Goal: Complete application form

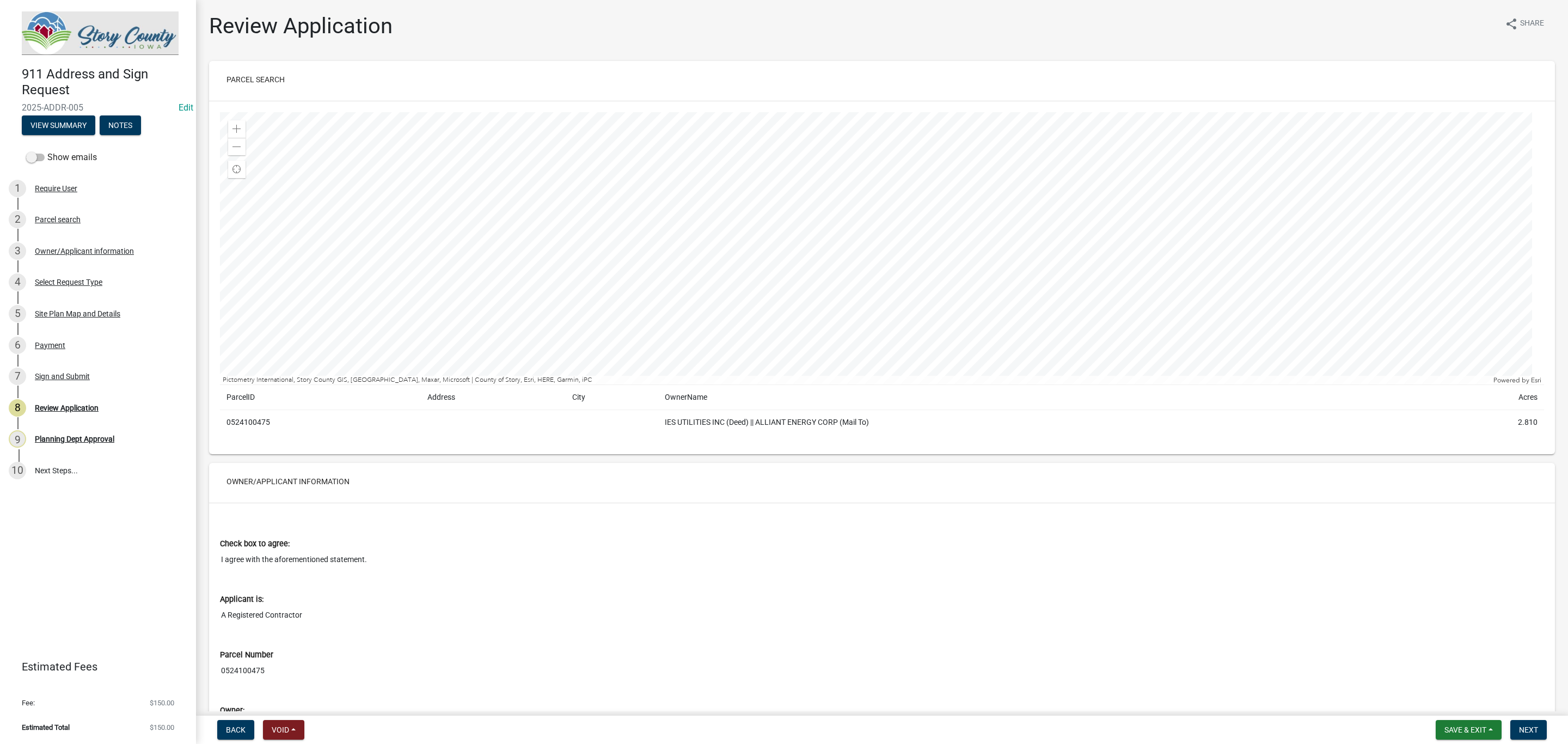
scroll to position [1895, 0]
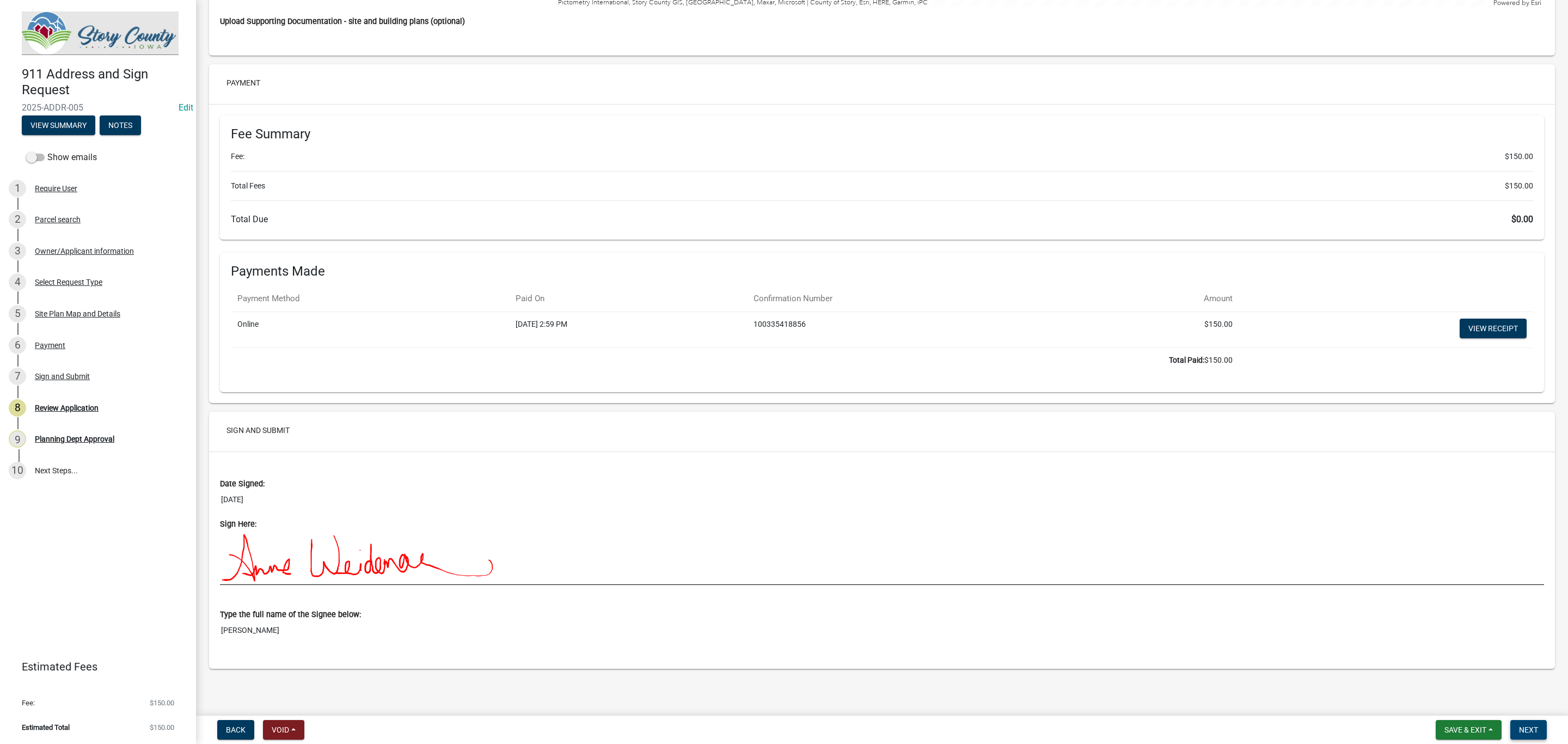
click at [1519, 720] on button "Next" at bounding box center [1528, 730] width 36 height 20
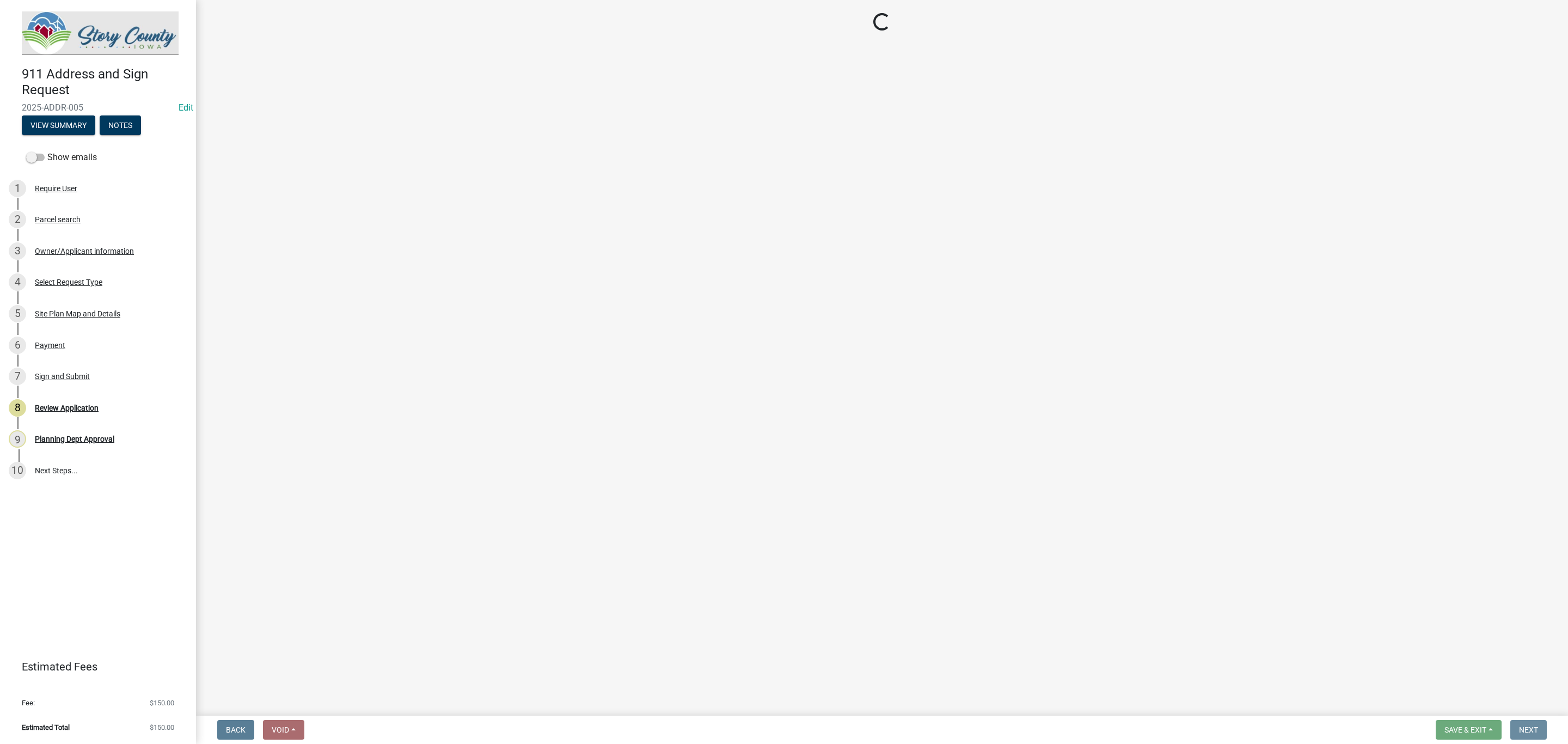
scroll to position [0, 0]
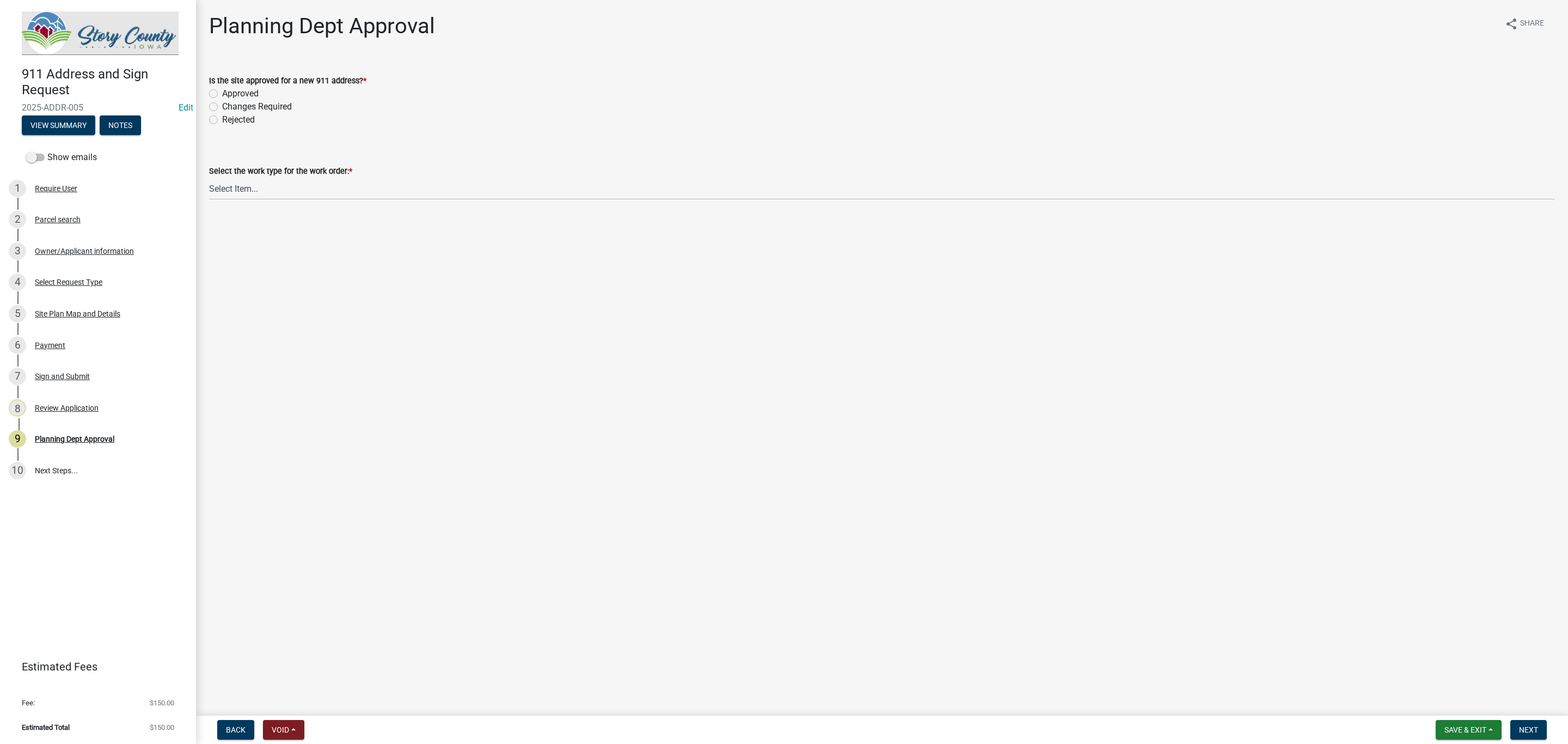
click at [222, 90] on label "Approved" at bounding box center [240, 93] width 36 height 13
click at [222, 90] on input "Approved" at bounding box center [225, 90] width 7 height 7
radio input "true"
click at [275, 193] on select "Select Item... New Address Assigned Replacement Marker Replacement Sign Post Re…" at bounding box center [882, 189] width 1346 height 23
click at [209, 178] on select "Select Item... New Address Assigned Replacement Marker Replacement Sign Post Re…" at bounding box center [882, 189] width 1346 height 23
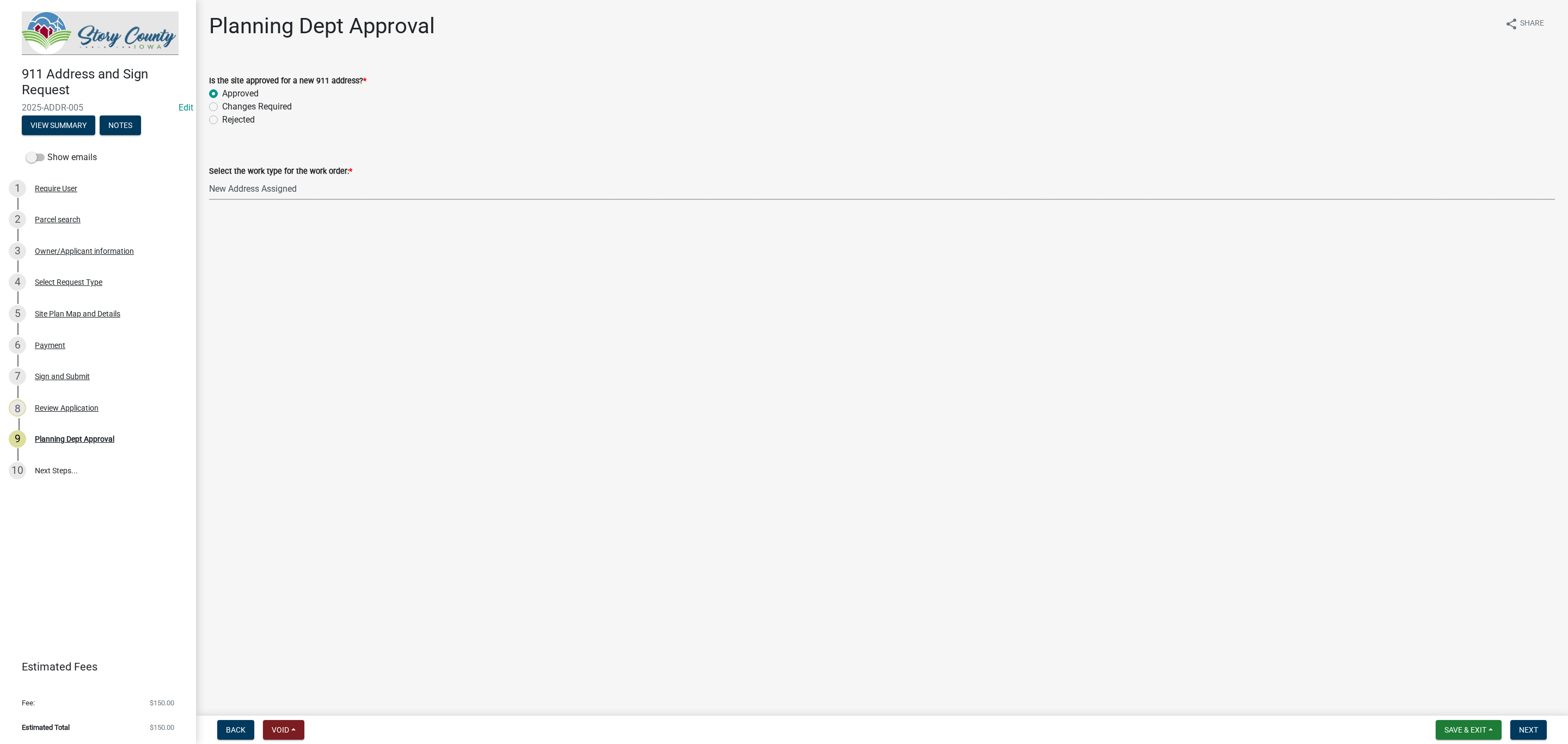
select select "3d4cf79e-cdf7-453e-a278-f874bdf719b4"
click at [1529, 729] on span "Next" at bounding box center [1528, 729] width 19 height 9
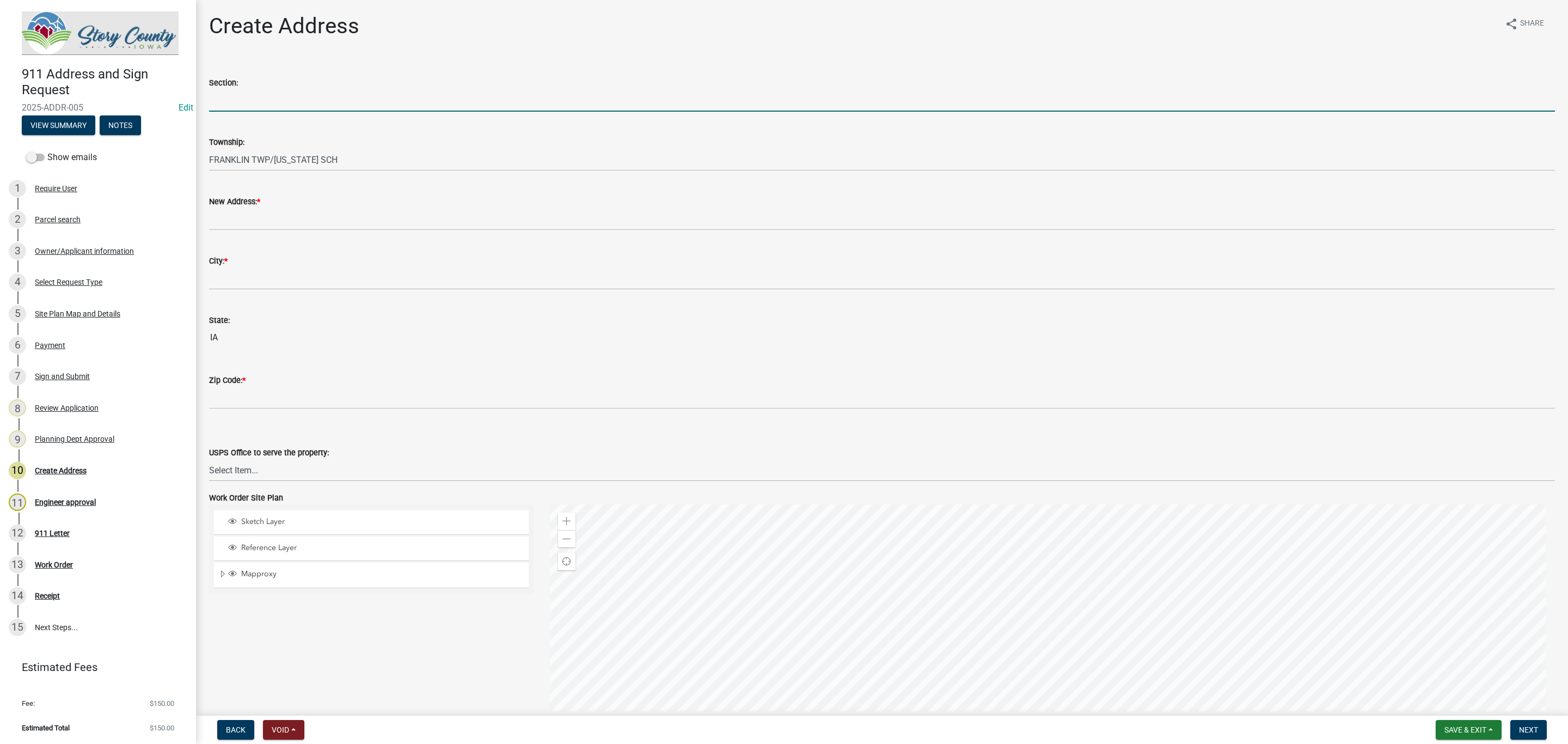
click at [324, 99] on input "Section:" at bounding box center [882, 101] width 1346 height 23
type input "24"
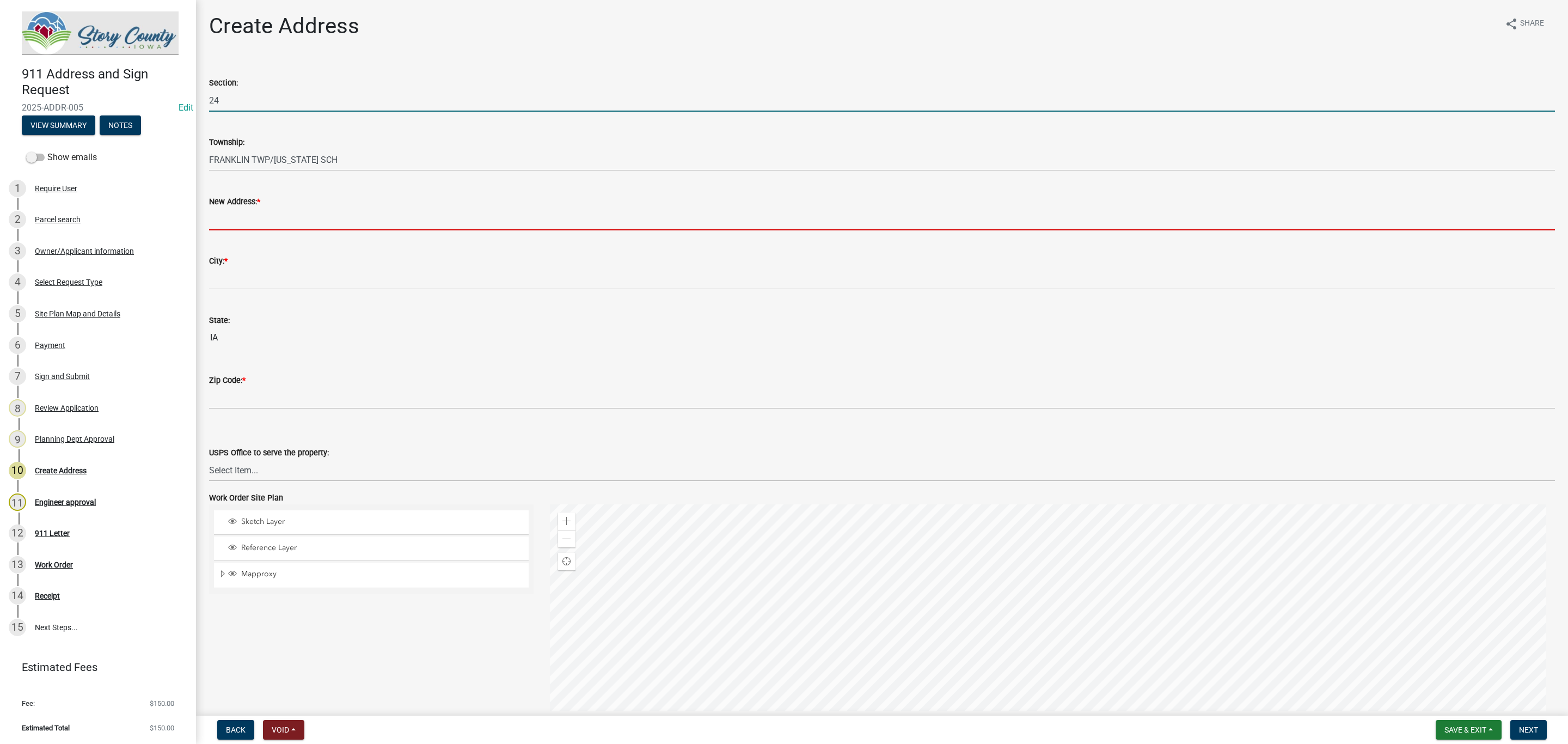
click at [257, 217] on input "New Address: *" at bounding box center [882, 219] width 1346 height 23
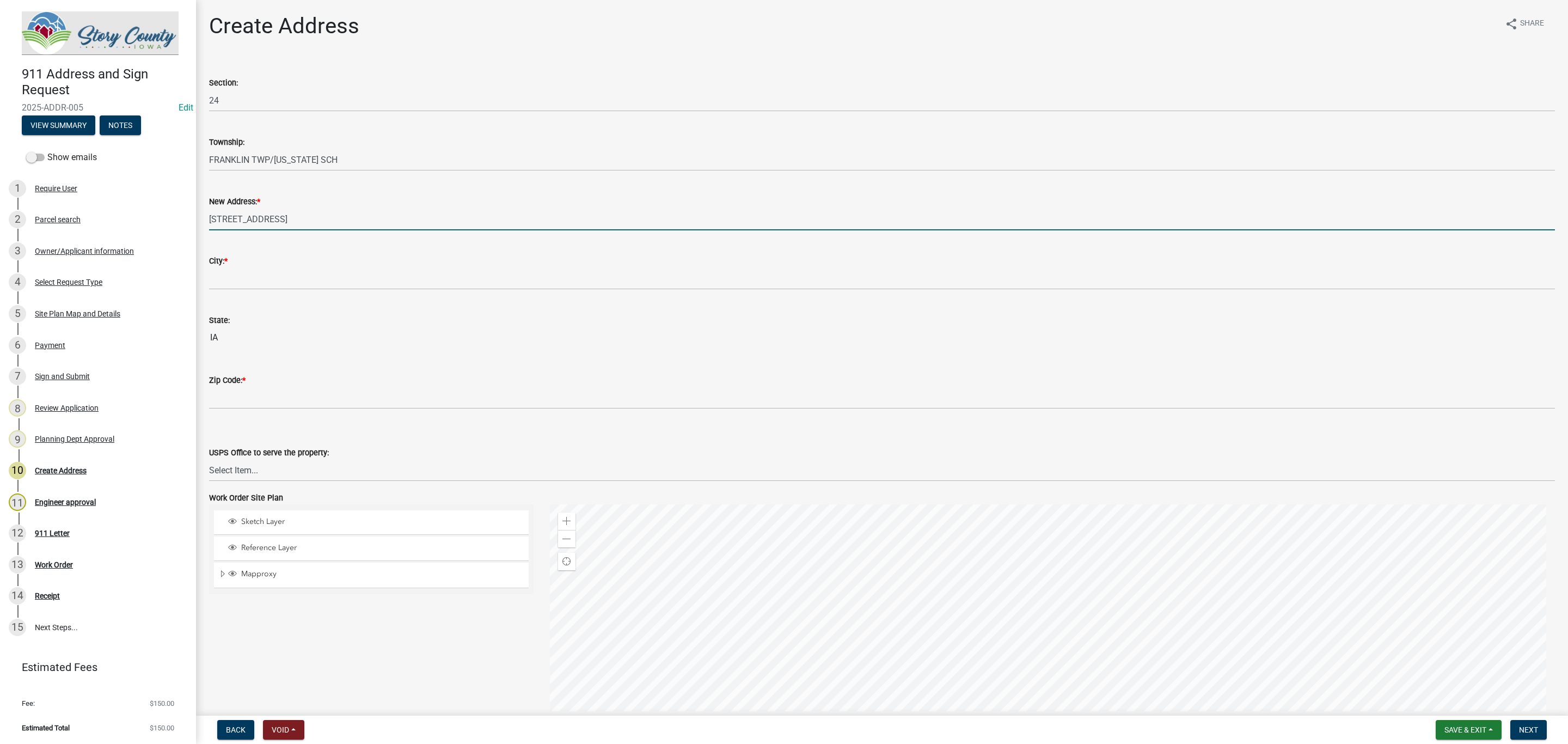
type input "[STREET_ADDRESS]"
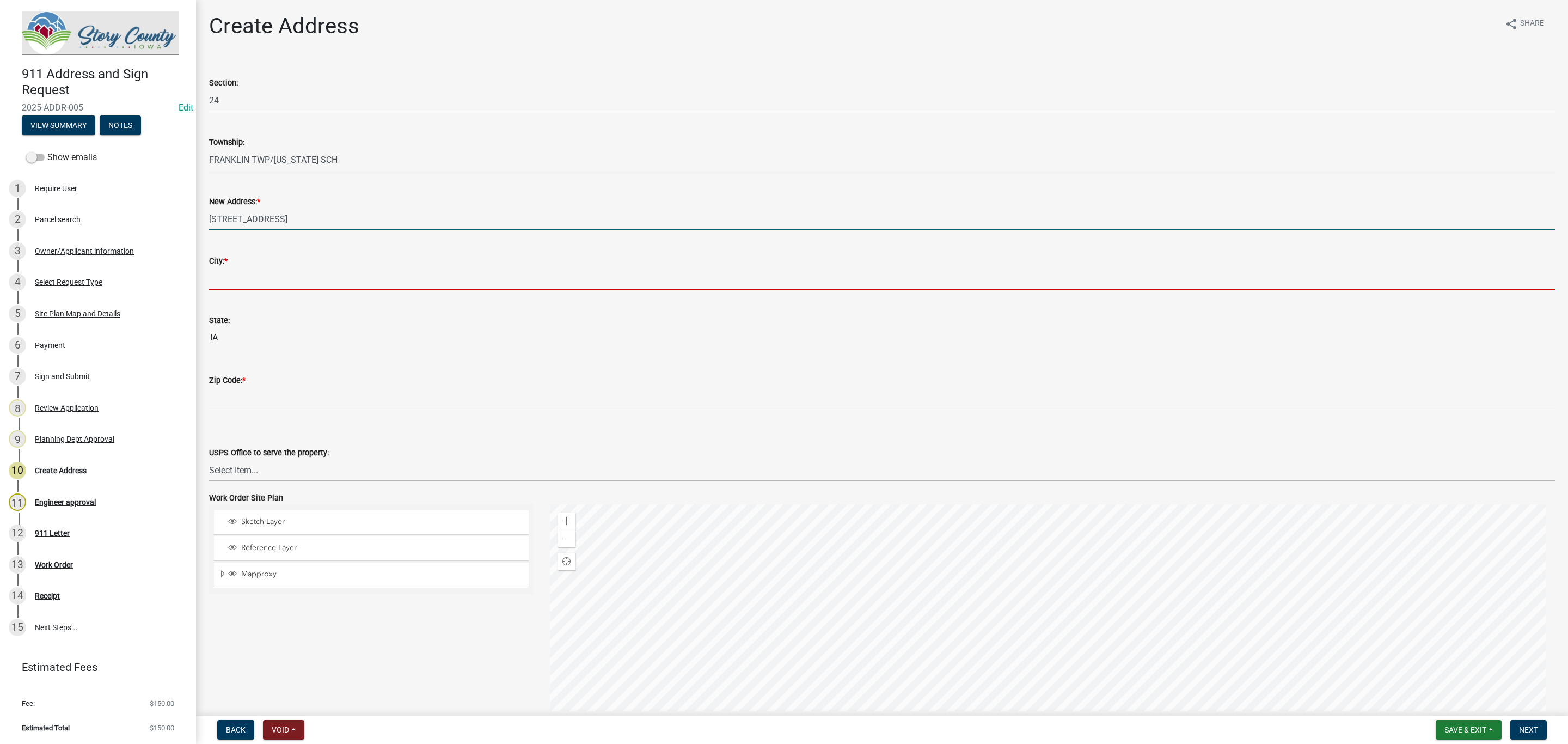
click at [251, 281] on input "City: *" at bounding box center [882, 279] width 1346 height 23
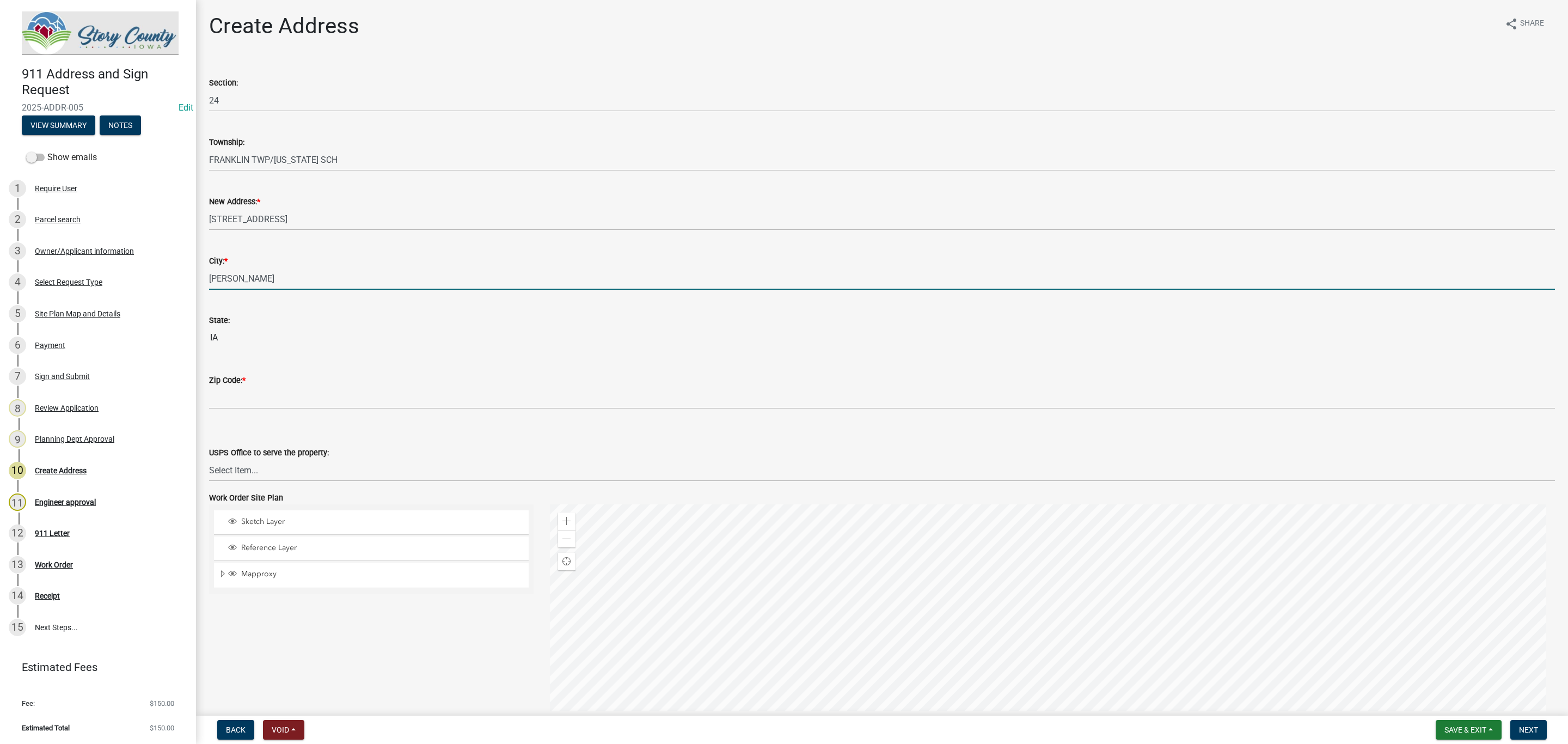
type input "[PERSON_NAME]"
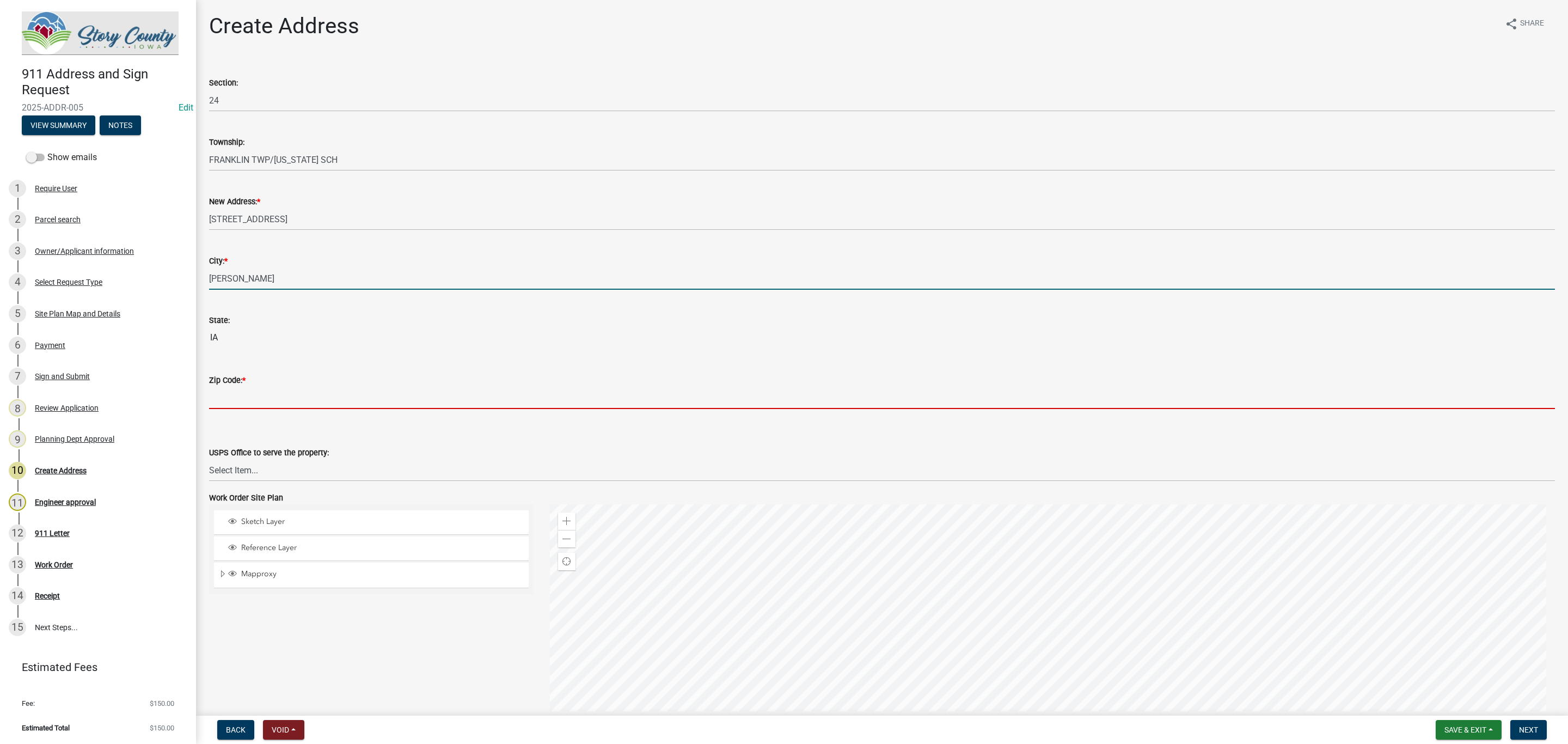
click at [263, 397] on input "Zip Code: *" at bounding box center [882, 398] width 1346 height 23
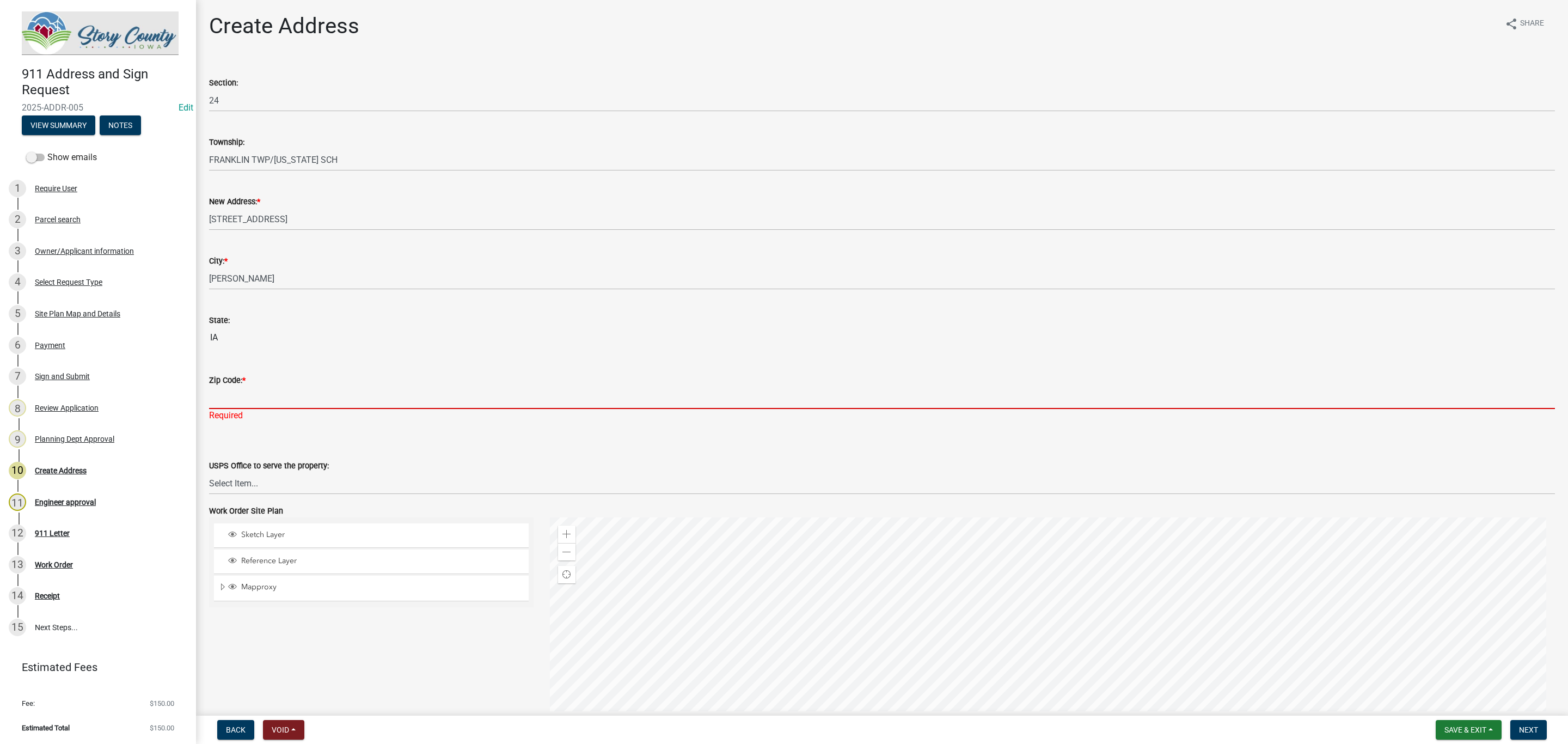
click at [255, 396] on input "Zip Code: *" at bounding box center [882, 398] width 1346 height 23
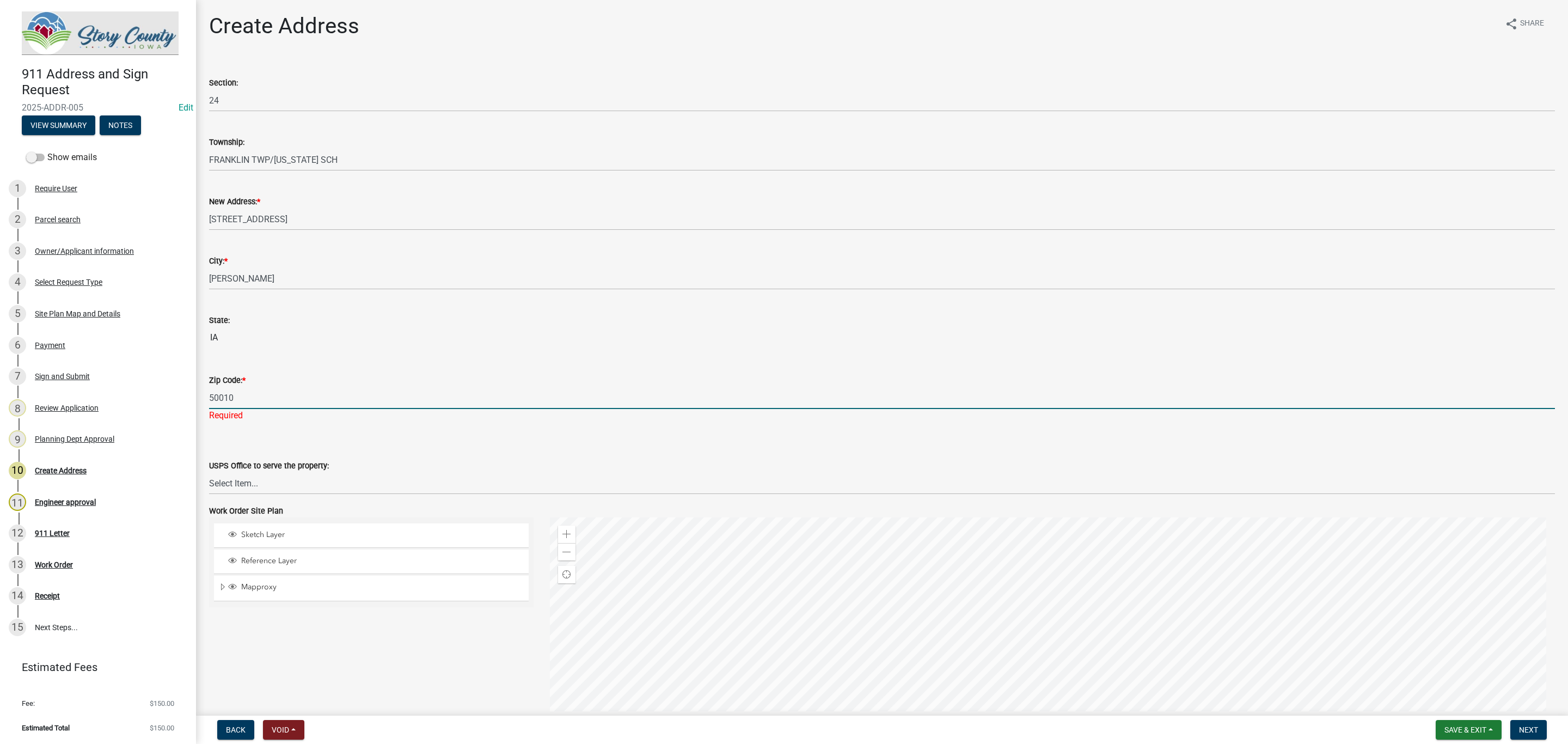
type input "50010"
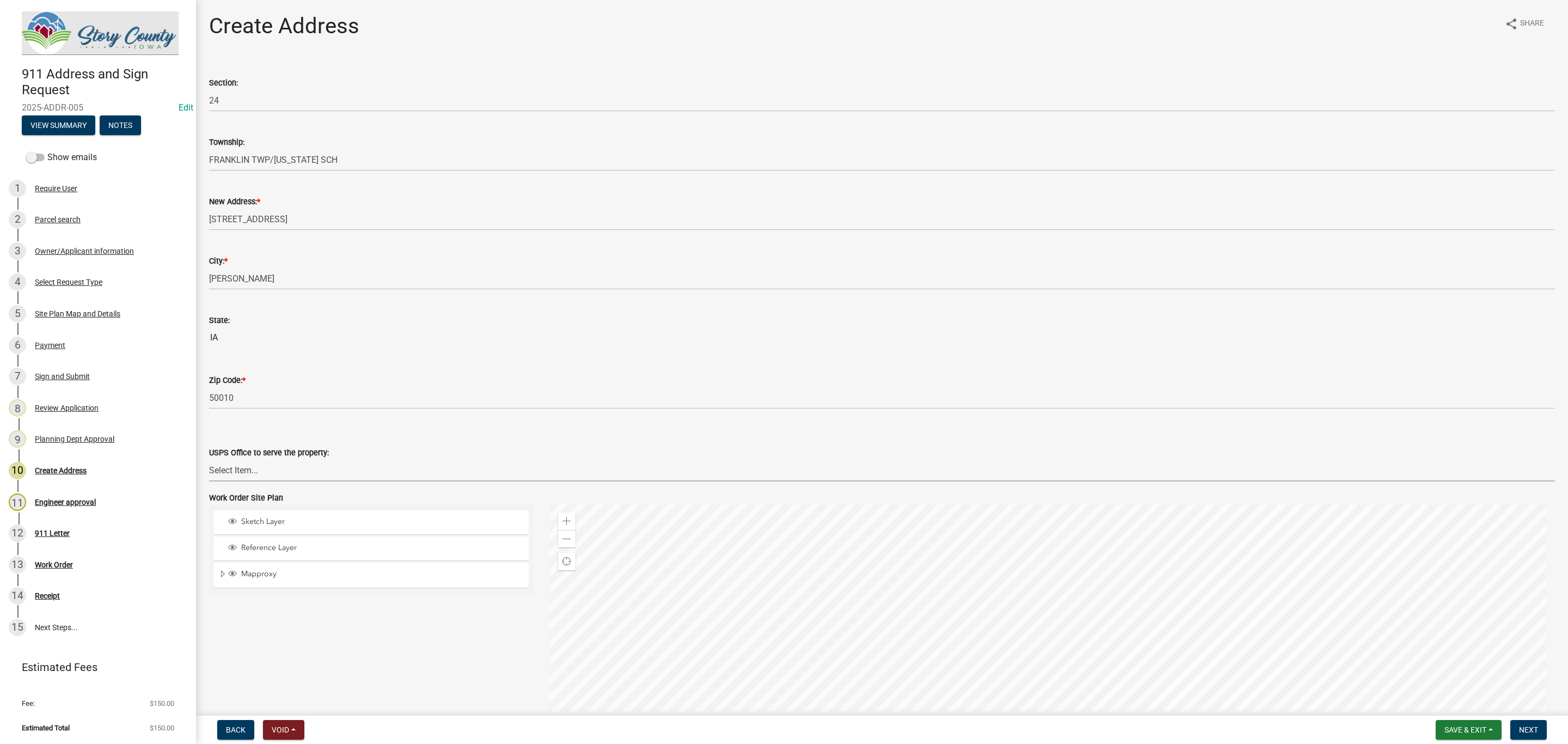
click at [284, 489] on wm-data-entity-input "USPS Office to serve the property: Select Item... [PERSON_NAME] Post Office 500…" at bounding box center [882, 454] width 1346 height 74
click at [209, 459] on select "Select Item... [PERSON_NAME] Post Office 50010 [PERSON_NAME] Post Office 50014 …" at bounding box center [882, 470] width 1346 height 23
select select "8184ae5d-01f8-4044-935e-74f4da7efa19"
click at [304, 422] on div "USPS Office to serve the property: Select Item... [PERSON_NAME] Post Office 500…" at bounding box center [882, 450] width 1346 height 64
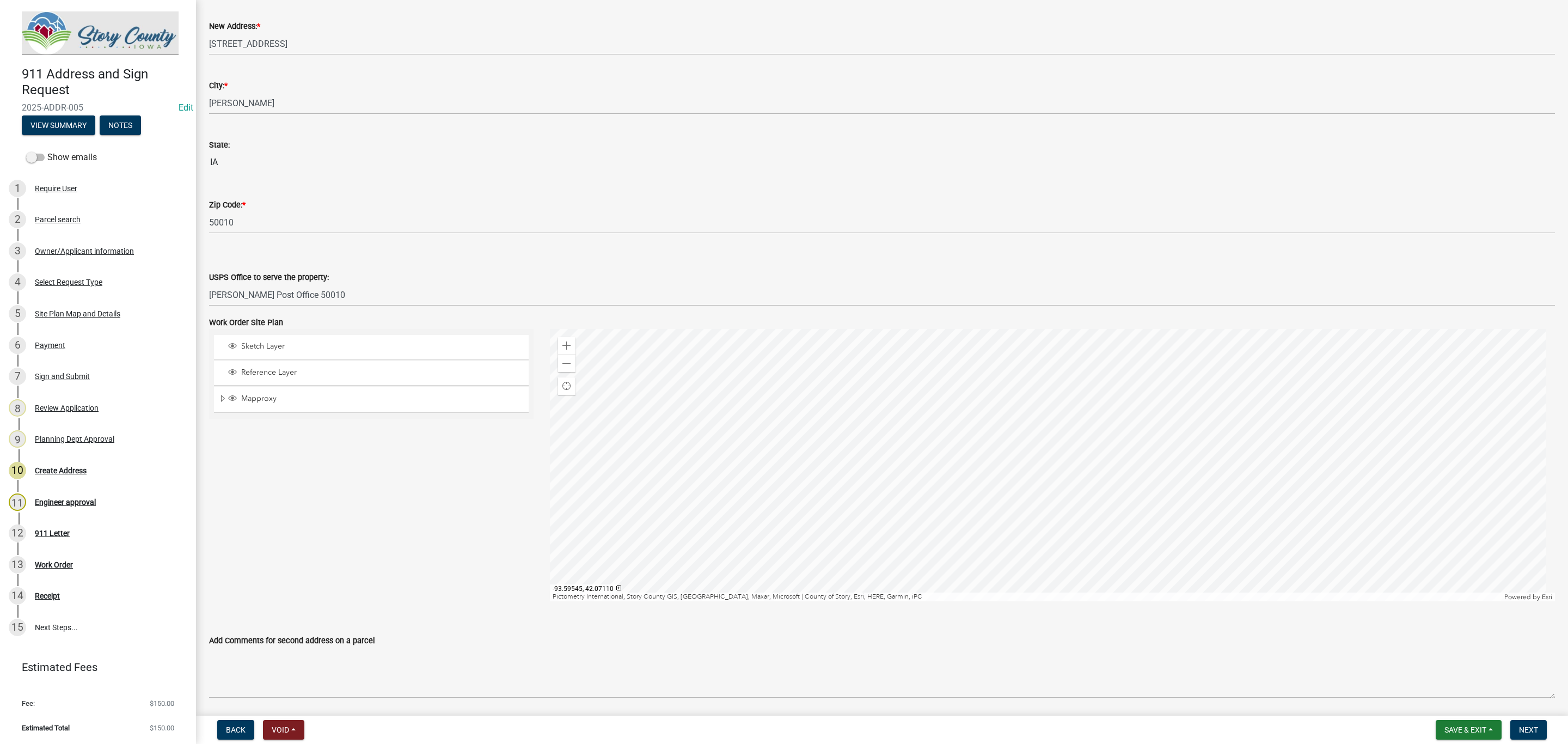
scroll to position [213, 0]
